Goal: Task Accomplishment & Management: Manage account settings

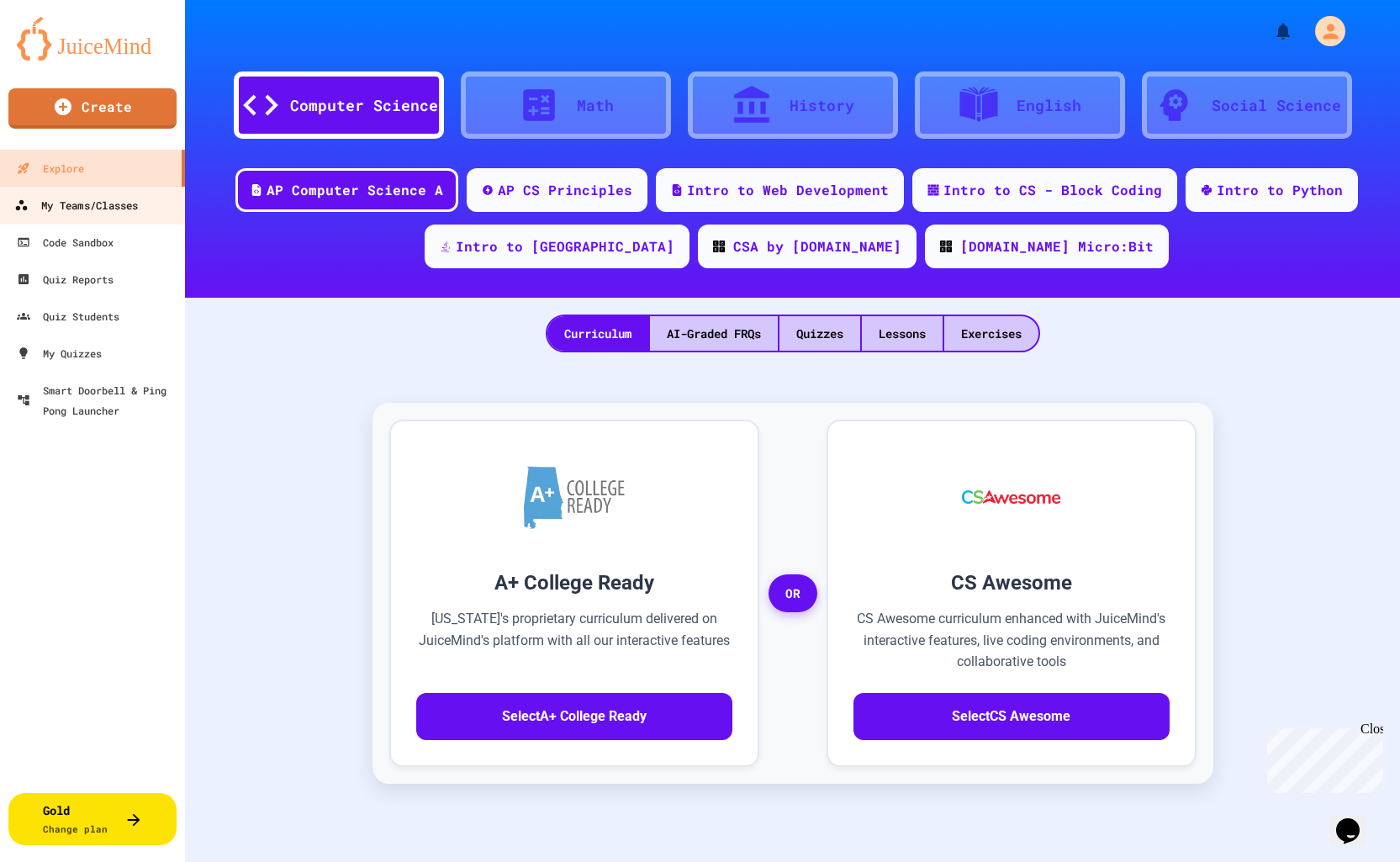
click at [120, 206] on div "My Teams/Classes" at bounding box center [76, 206] width 124 height 21
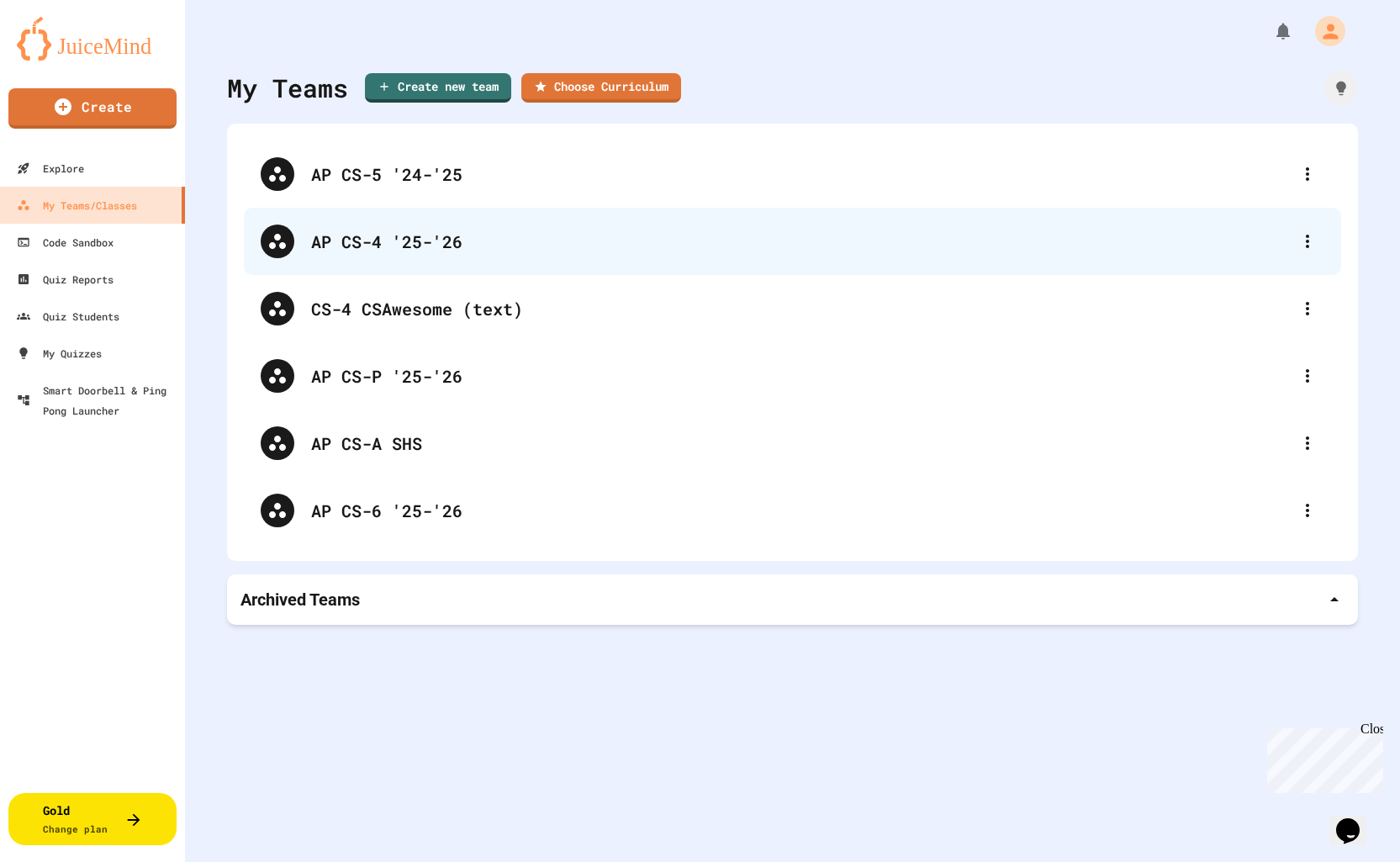
click at [455, 237] on div "AP CS-4 '25-'26" at bounding box center [801, 241] width 980 height 25
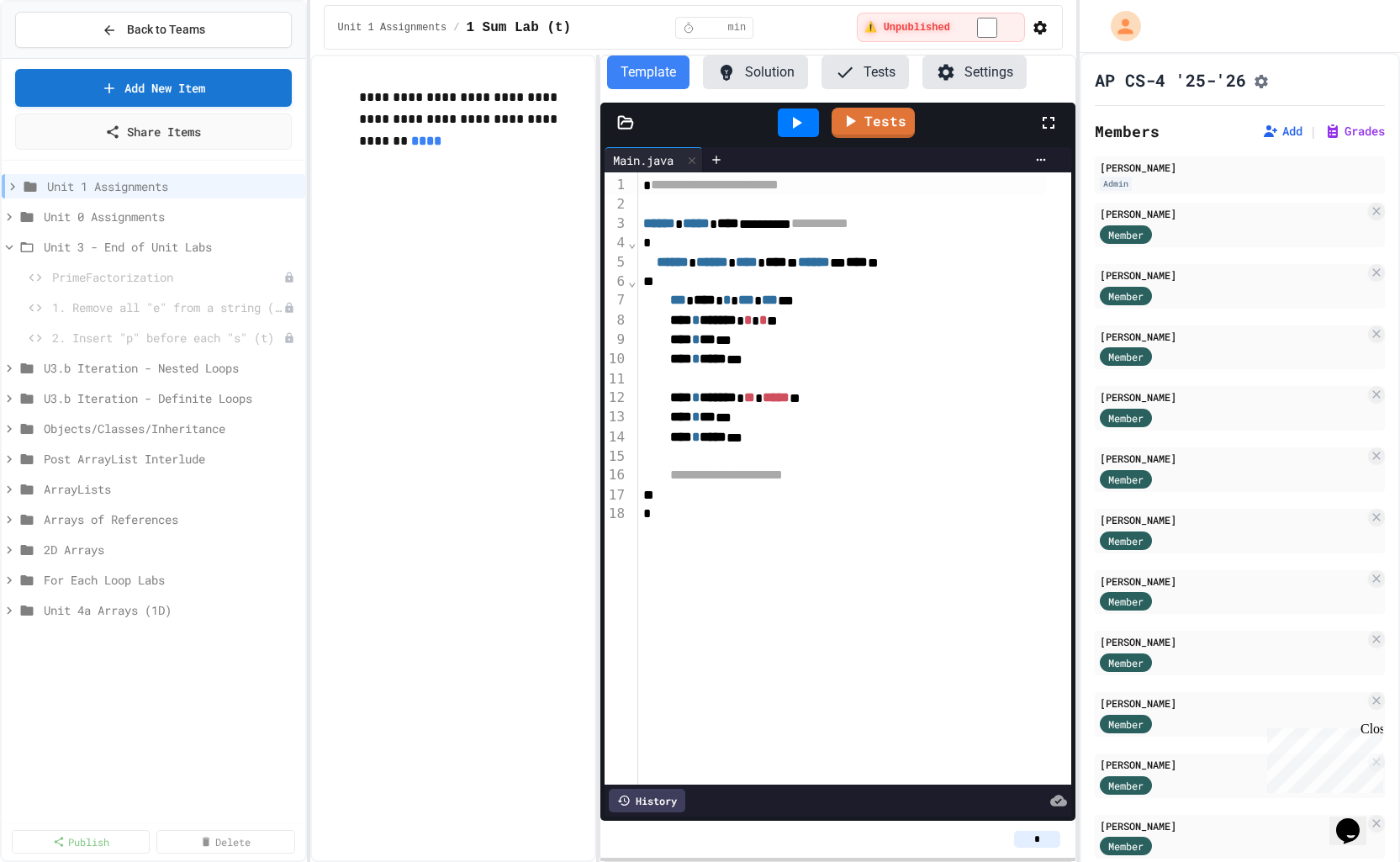
click at [1132, 140] on h2 "Members" at bounding box center [1127, 130] width 65 height 23
click at [1269, 79] on icon "Assignment Settings" at bounding box center [1262, 82] width 14 height 14
click at [213, 29] on button "Back to Teams" at bounding box center [154, 30] width 277 height 36
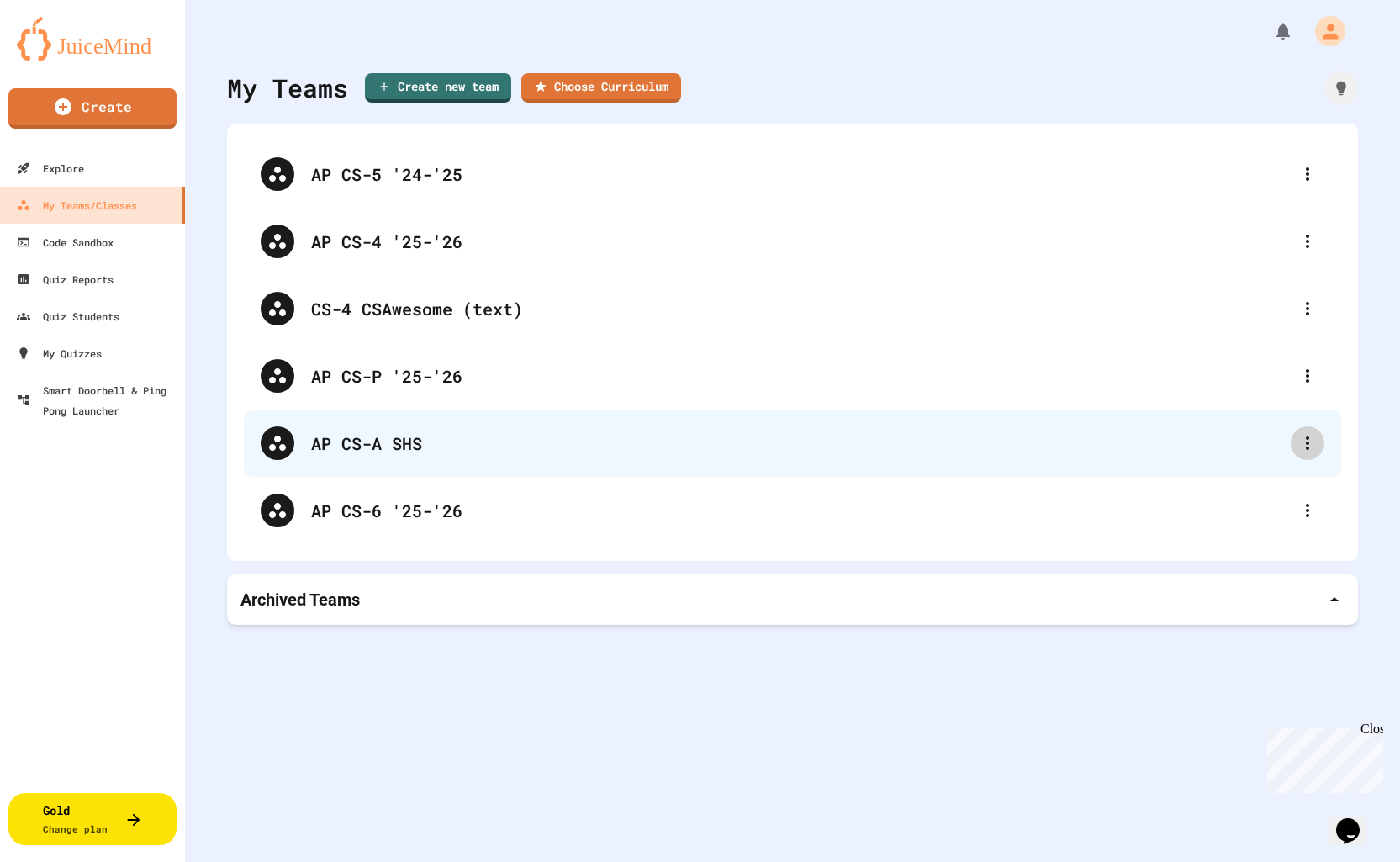
click at [1306, 444] on icon at bounding box center [1308, 443] width 3 height 14
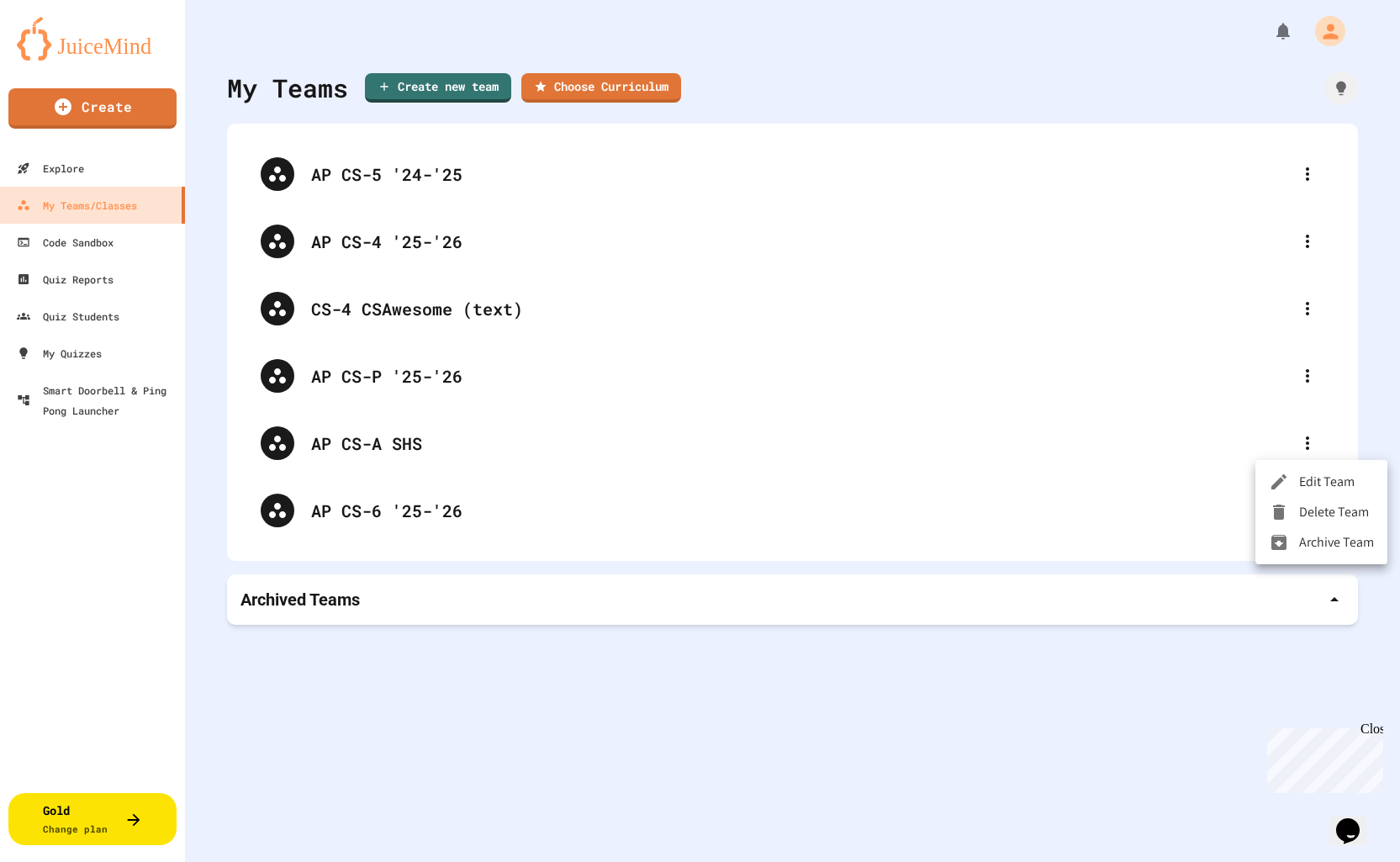
click at [1318, 545] on li "Archive Team" at bounding box center [1321, 542] width 132 height 30
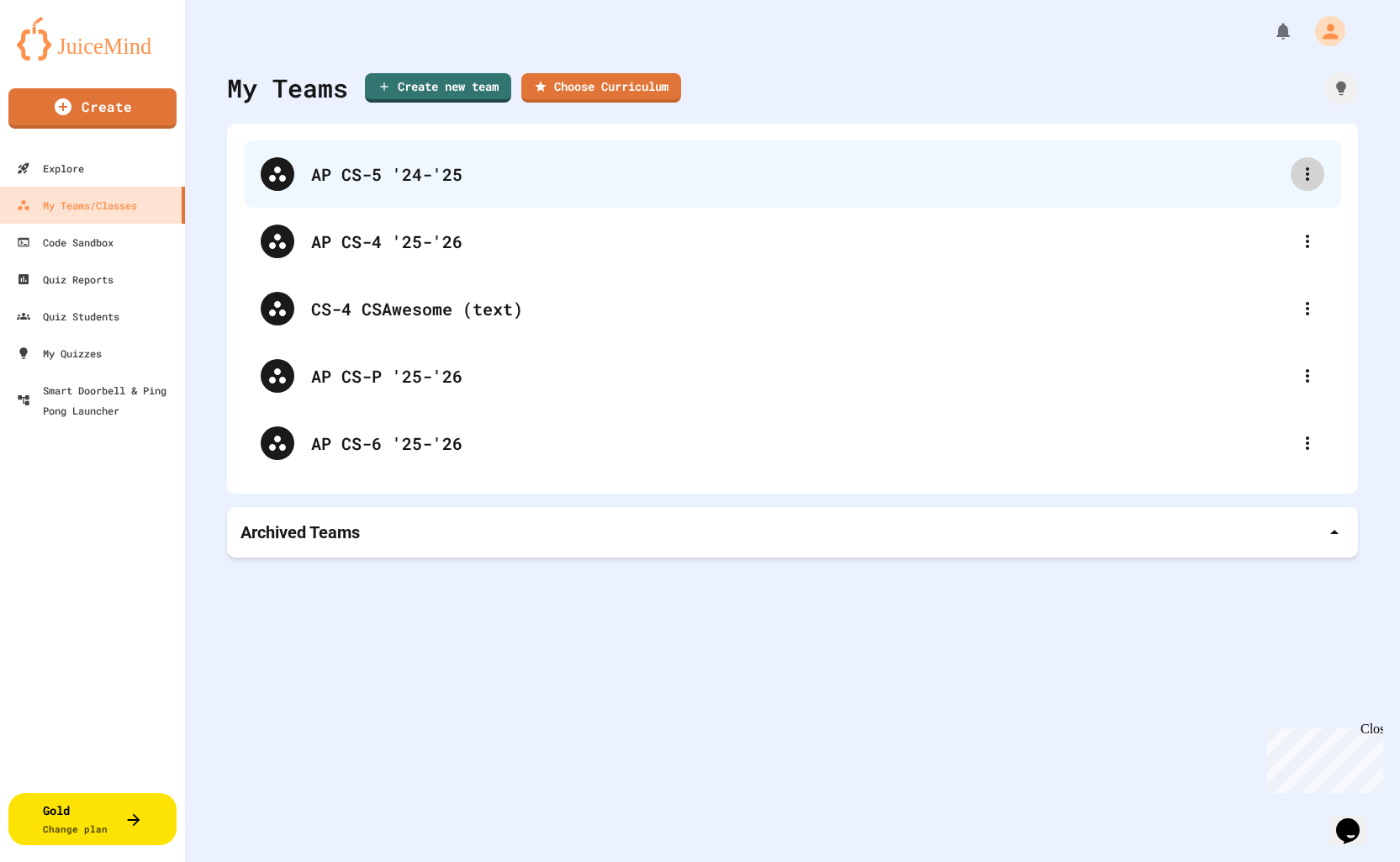
click at [1298, 175] on icon at bounding box center [1308, 174] width 20 height 20
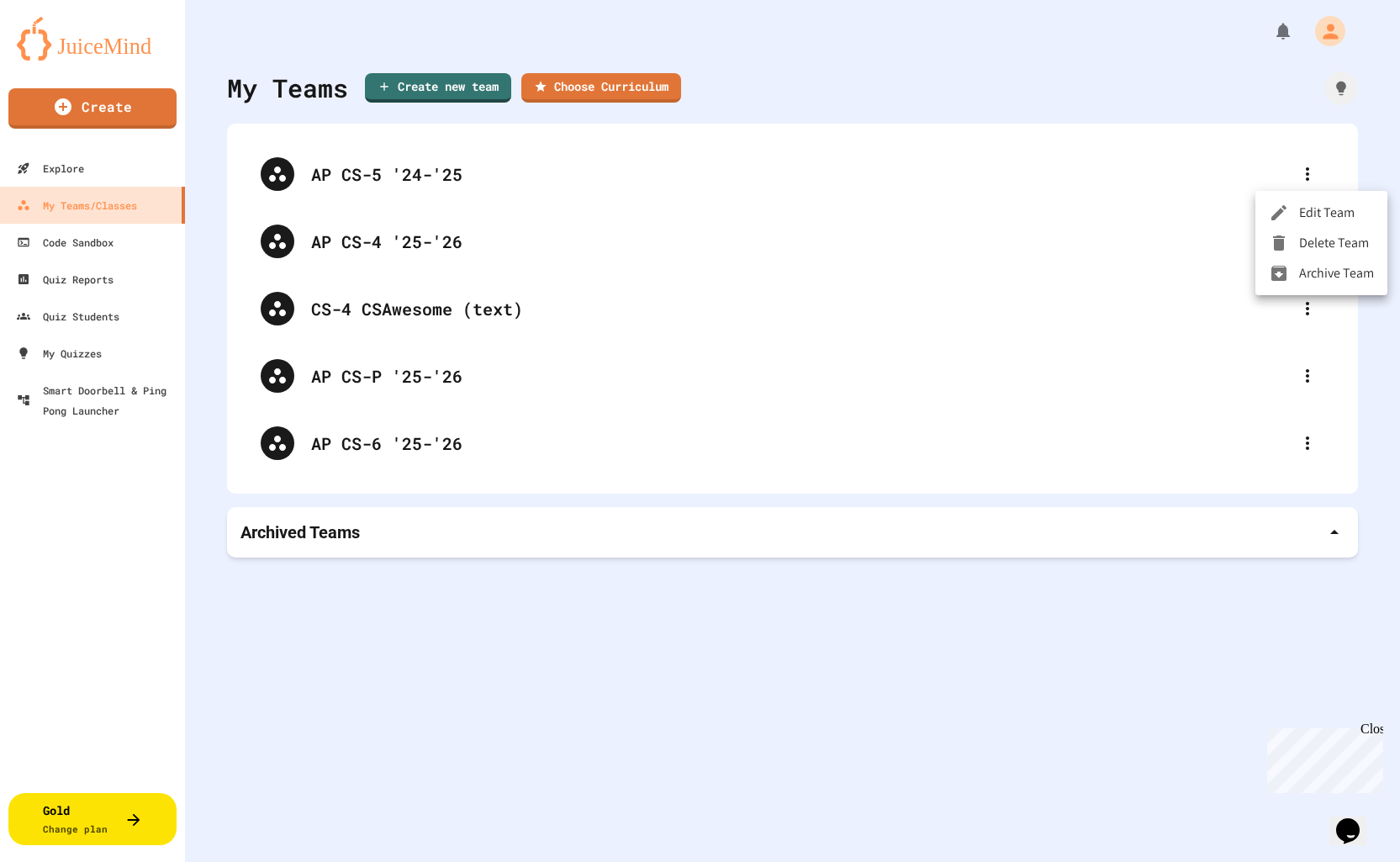
click at [1320, 274] on li "Archive Team" at bounding box center [1321, 273] width 132 height 30
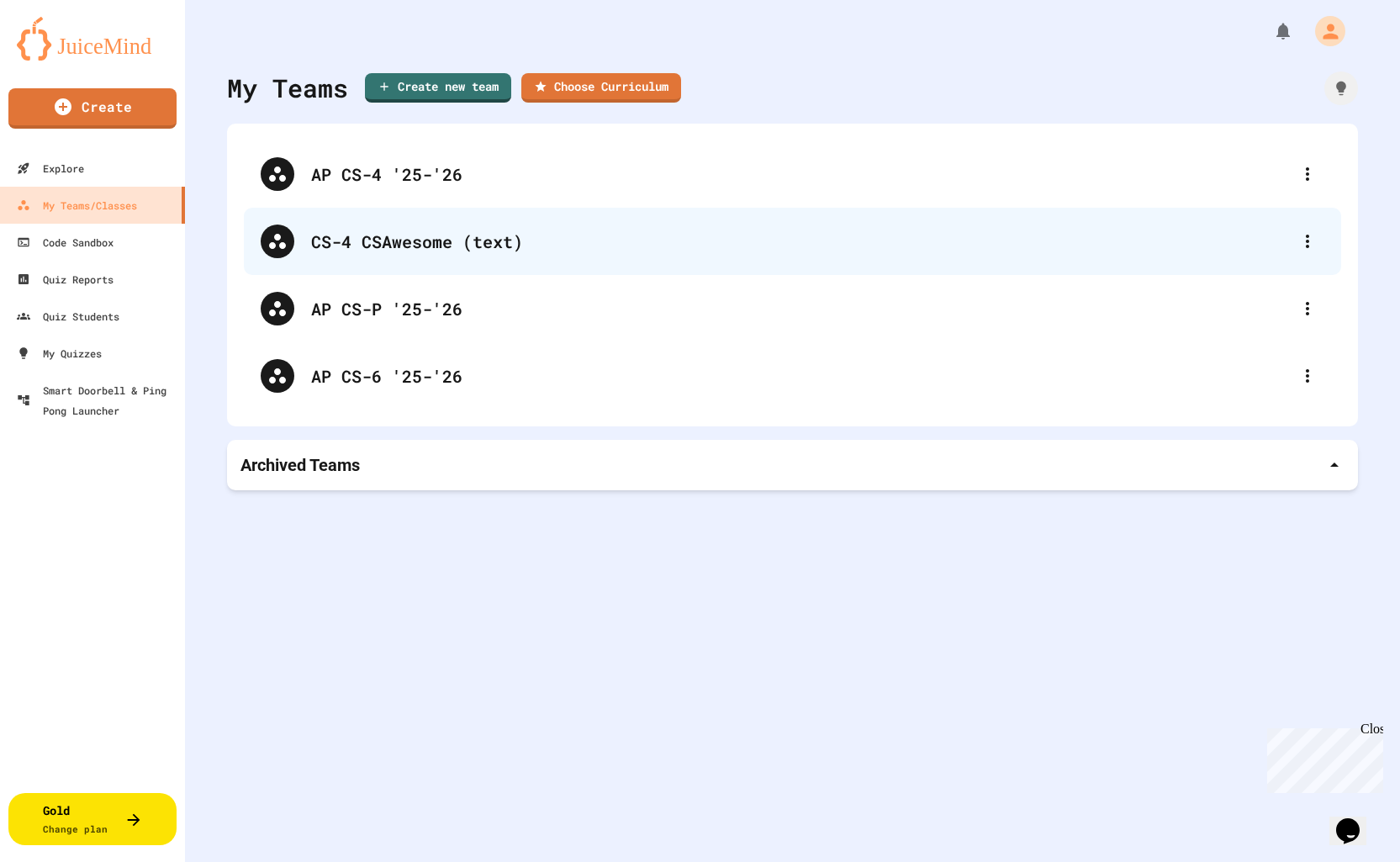
click at [430, 242] on div "CS-4 CSAwesome (text)" at bounding box center [801, 241] width 980 height 25
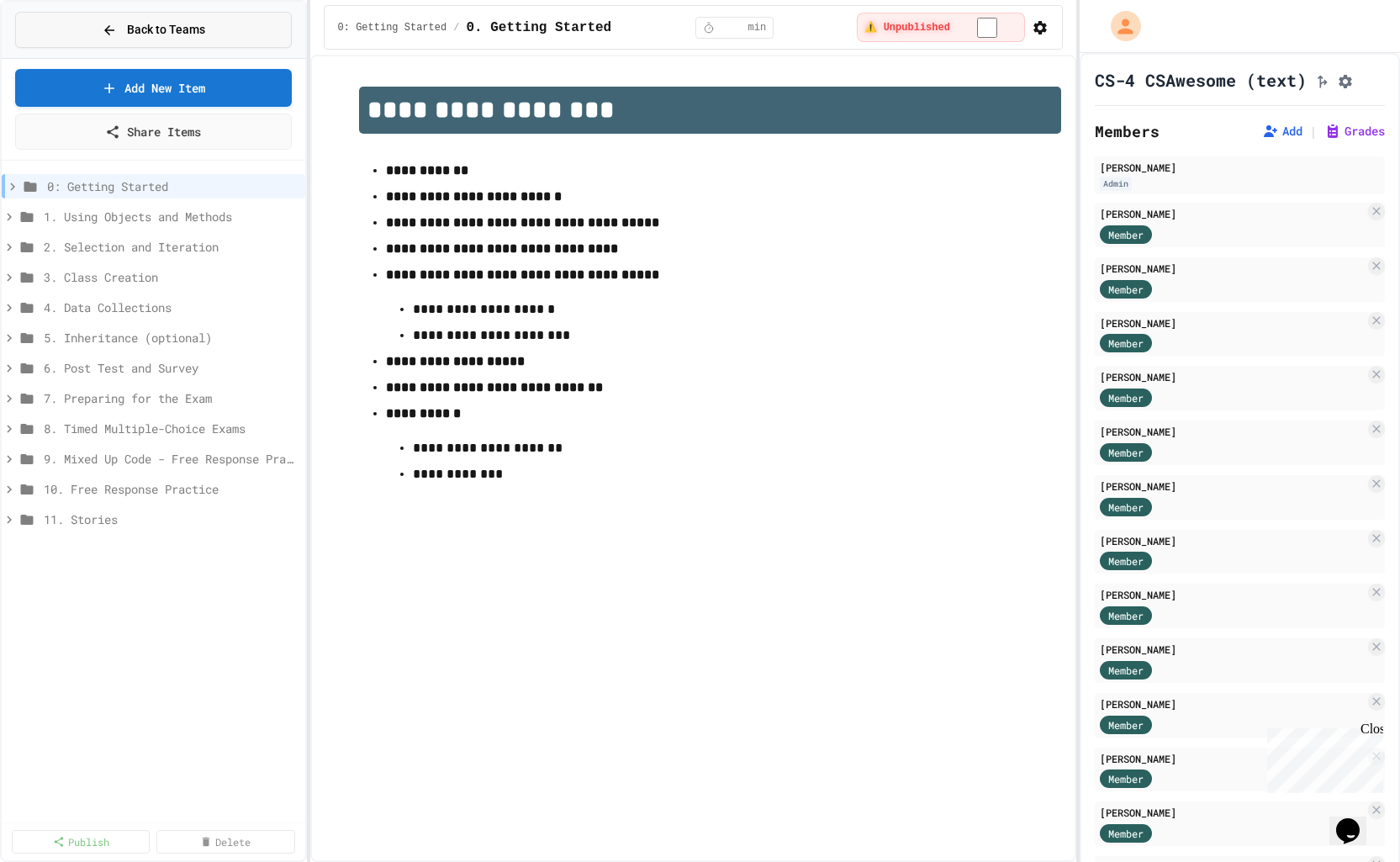
click at [194, 28] on span "Back to Teams" at bounding box center [166, 29] width 79 height 17
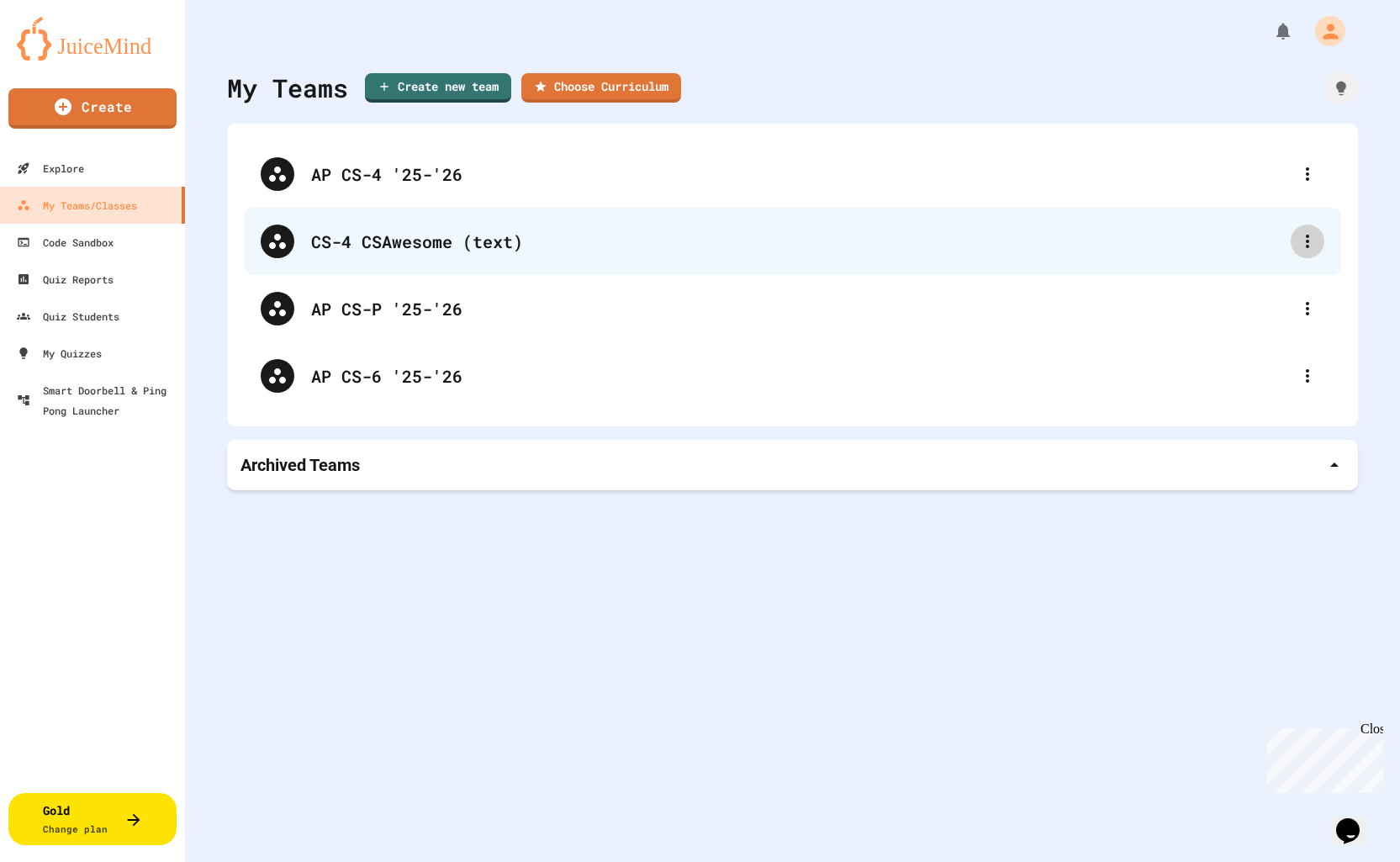
click at [1301, 241] on icon at bounding box center [1308, 241] width 20 height 20
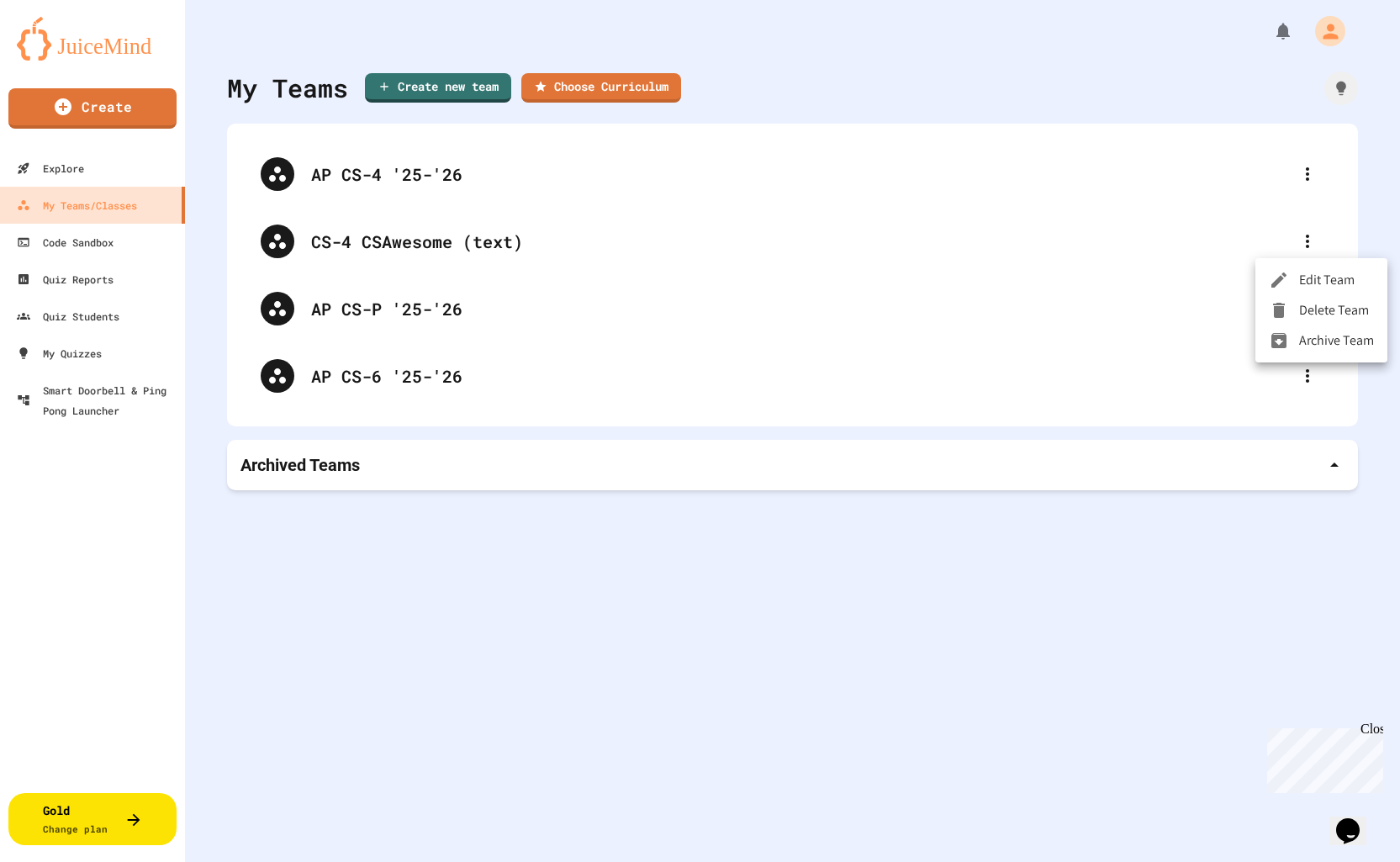
click at [1311, 281] on li "Edit Team" at bounding box center [1321, 280] width 132 height 30
type input "**********"
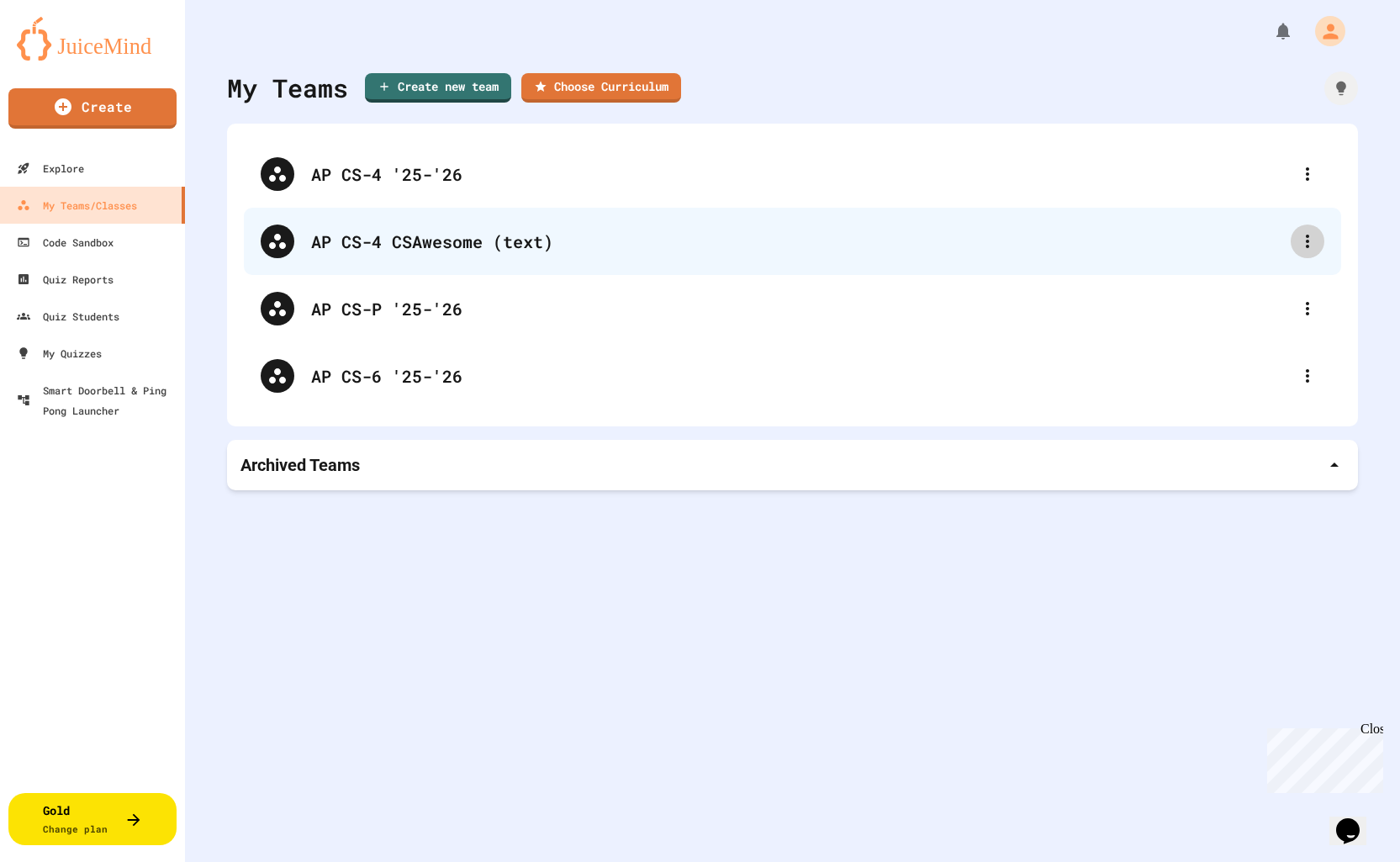
click at [1301, 240] on icon at bounding box center [1308, 241] width 20 height 20
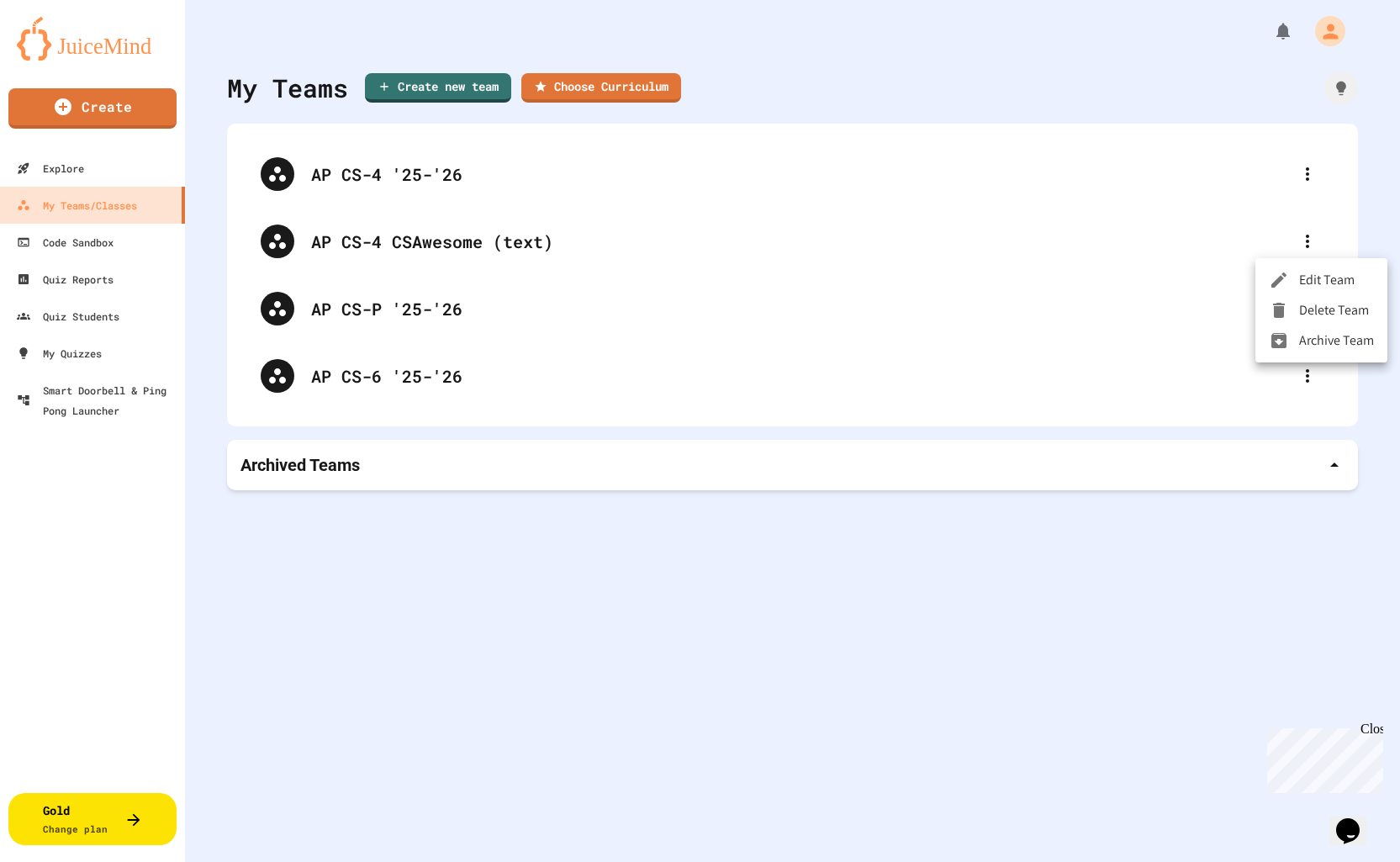
click at [366, 242] on div at bounding box center [700, 431] width 1400 height 862
click at [112, 104] on link "Create" at bounding box center [92, 106] width 166 height 42
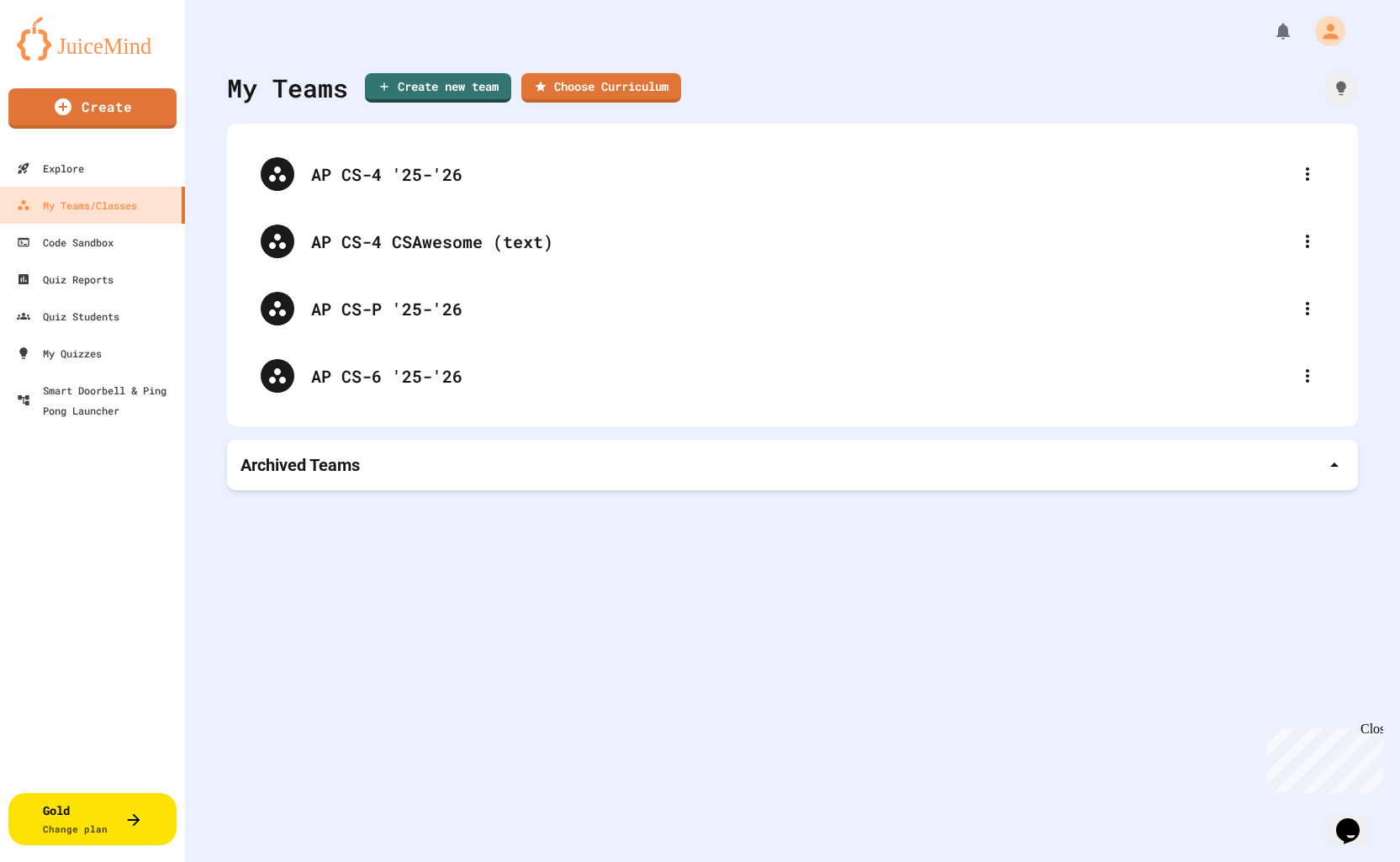
type input "**********"
